Goal: Task Accomplishment & Management: Manage account settings

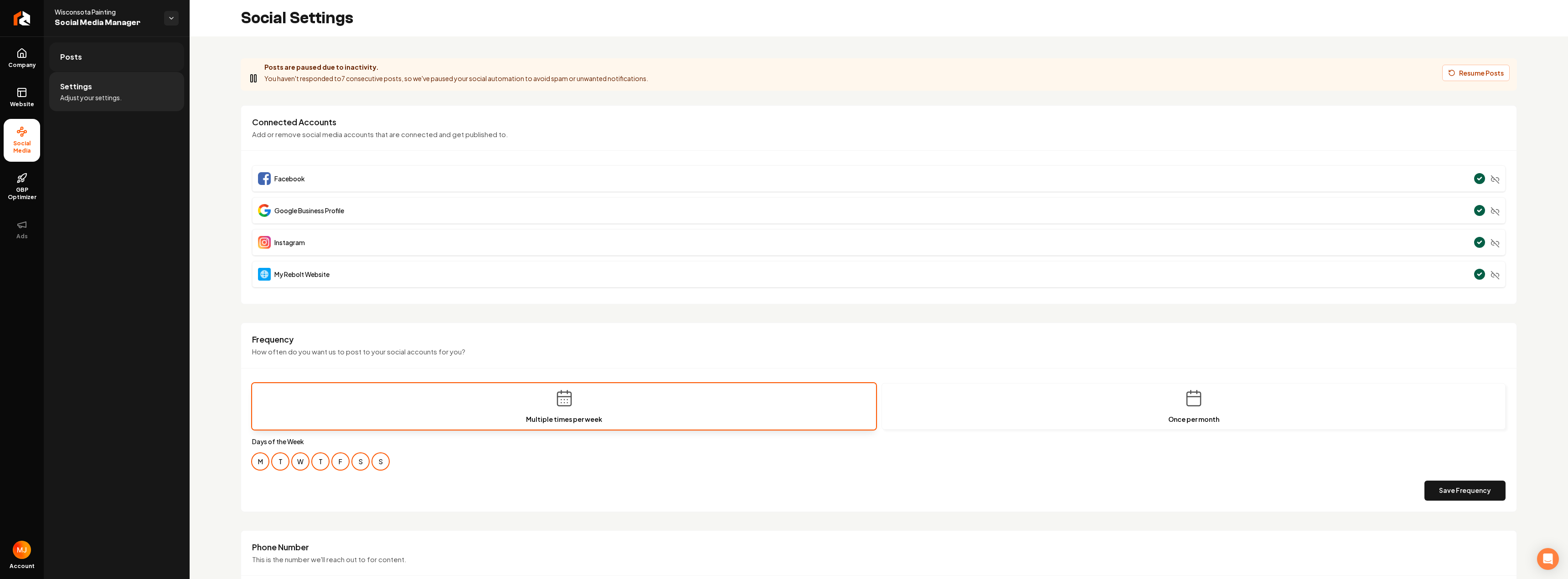
click at [97, 56] on link "Posts" at bounding box center [116, 56] width 135 height 29
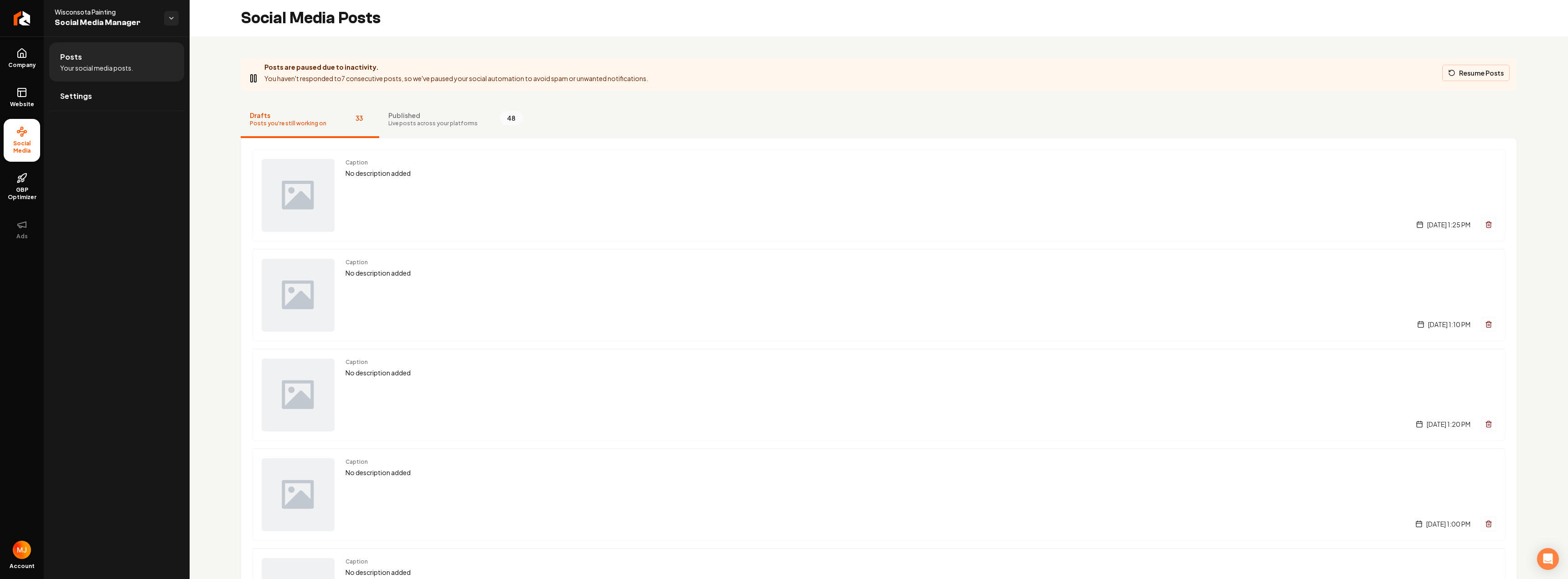
click at [1464, 75] on button "Resume Posts" at bounding box center [1476, 72] width 67 height 16
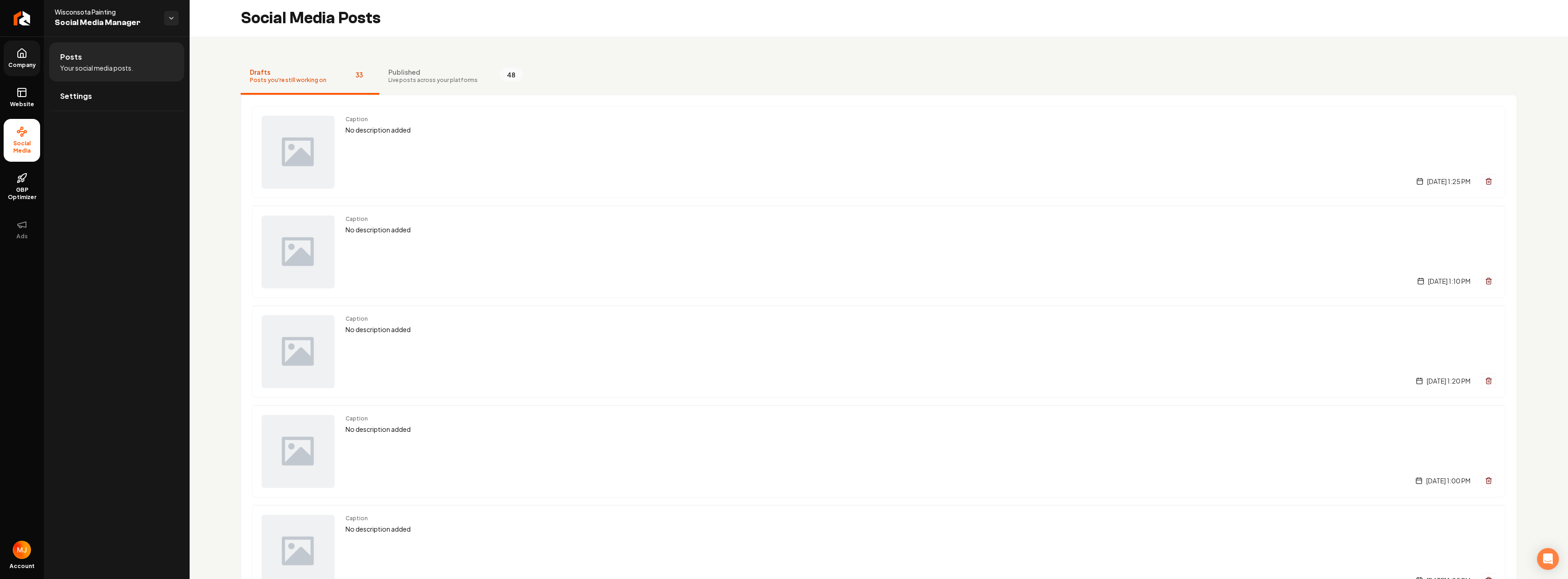
click at [20, 55] on icon at bounding box center [21, 55] width 3 height 4
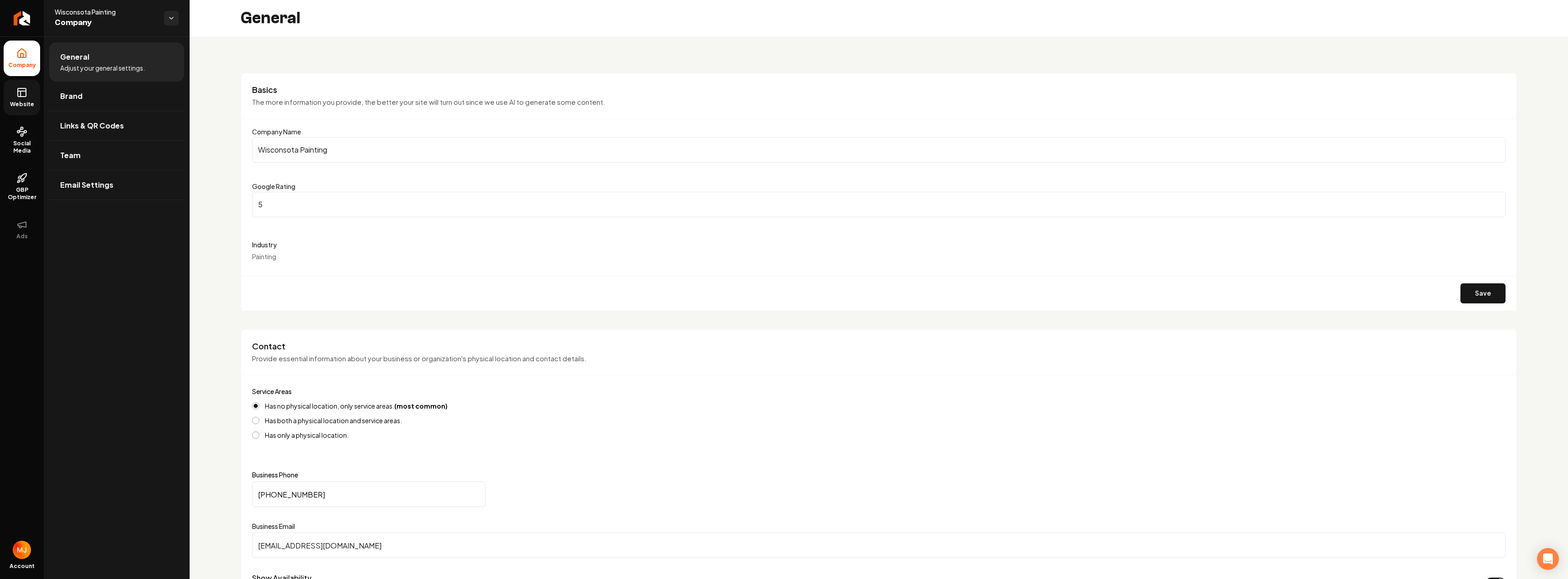
click at [20, 95] on icon at bounding box center [20, 94] width 0 height 5
